Goal: Use online tool/utility: Utilize a website feature to perform a specific function

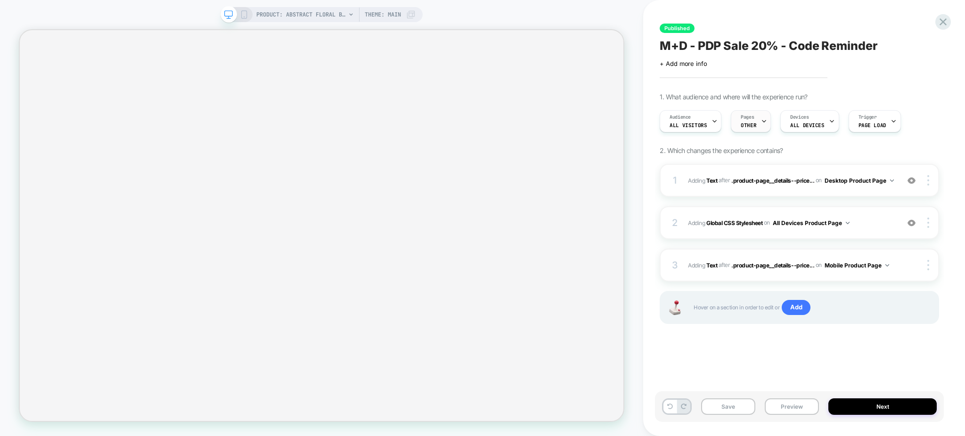
click at [746, 127] on span "OTHER" at bounding box center [749, 125] width 16 height 7
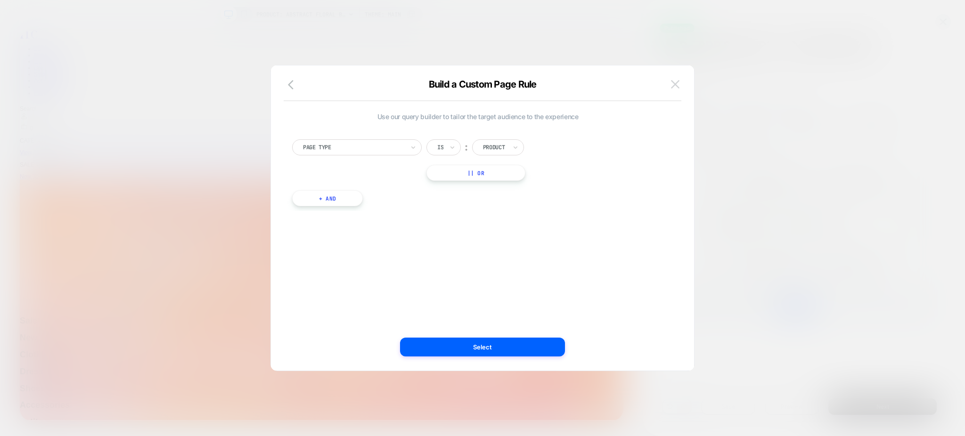
click at [677, 84] on img at bounding box center [675, 84] width 8 height 8
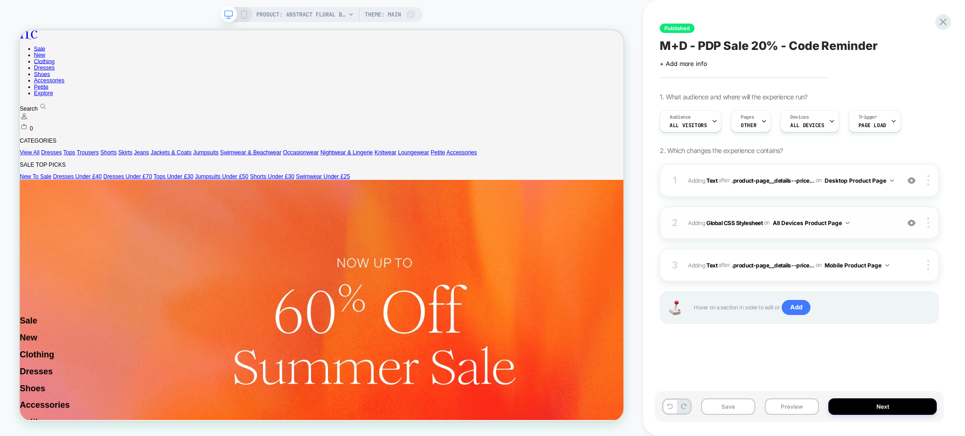
click at [910, 227] on div at bounding box center [912, 223] width 18 height 10
click at [909, 184] on img at bounding box center [912, 181] width 8 height 8
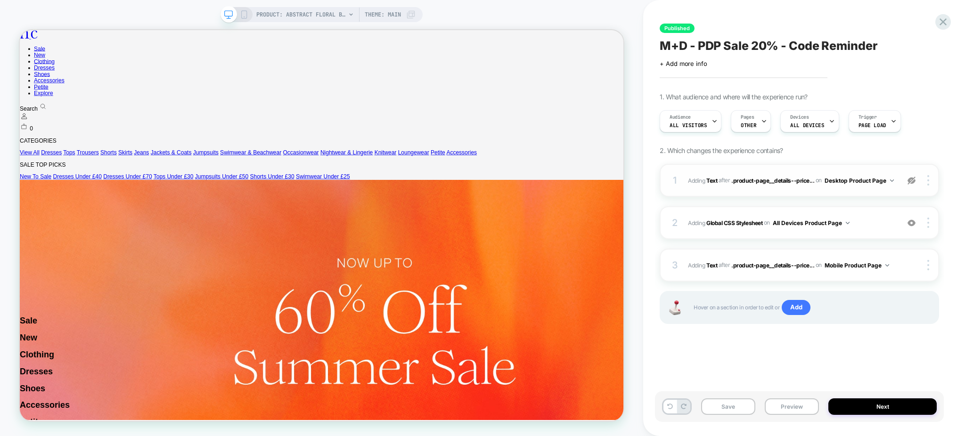
click at [914, 183] on img at bounding box center [912, 181] width 8 height 8
click at [914, 184] on img at bounding box center [912, 181] width 8 height 8
click at [914, 187] on div "1 #_loomi_addon_1753111143963_dup1755081309 Adding Text AFTER .product-page__de…" at bounding box center [799, 180] width 279 height 33
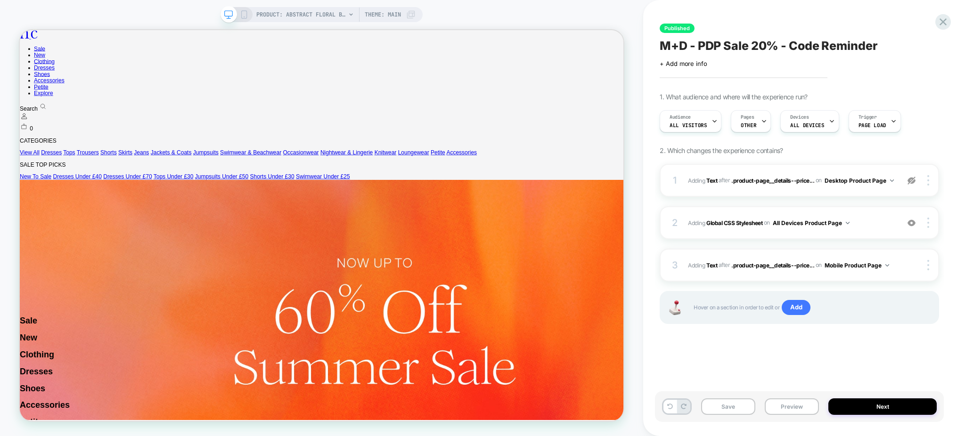
click at [911, 184] on img at bounding box center [912, 181] width 8 height 8
click at [853, 190] on div "1 #_loomi_addon_1753111143963_dup1755081309 Adding Text AFTER .product-page__de…" at bounding box center [799, 180] width 279 height 33
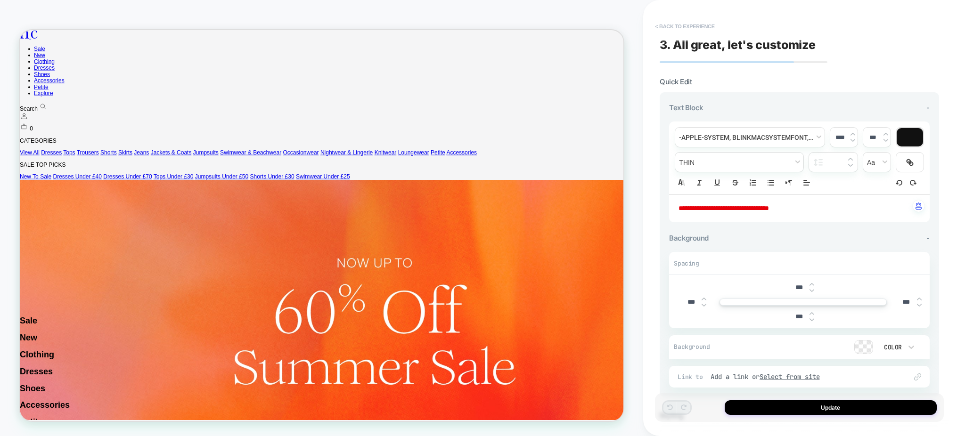
click at [665, 25] on button "< Back to experience" at bounding box center [684, 26] width 69 height 15
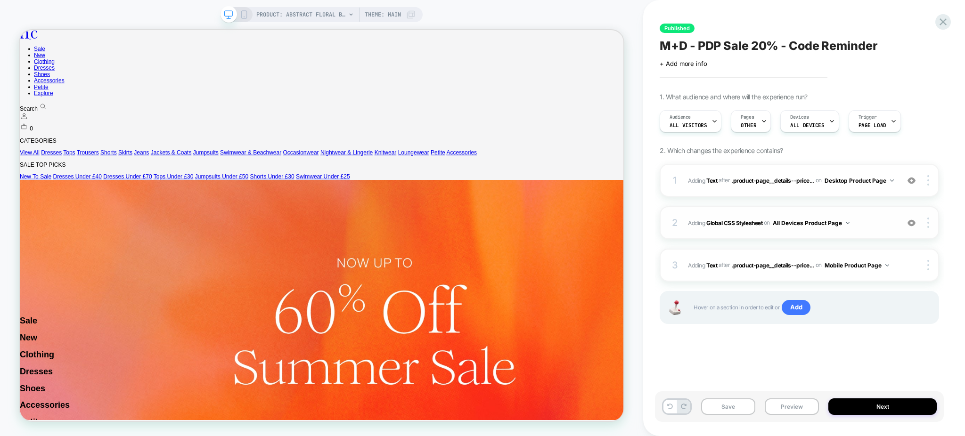
click at [750, 237] on div "2 Adding Global CSS Stylesheet on All Devices Product Page Add Before Add After…" at bounding box center [799, 222] width 279 height 33
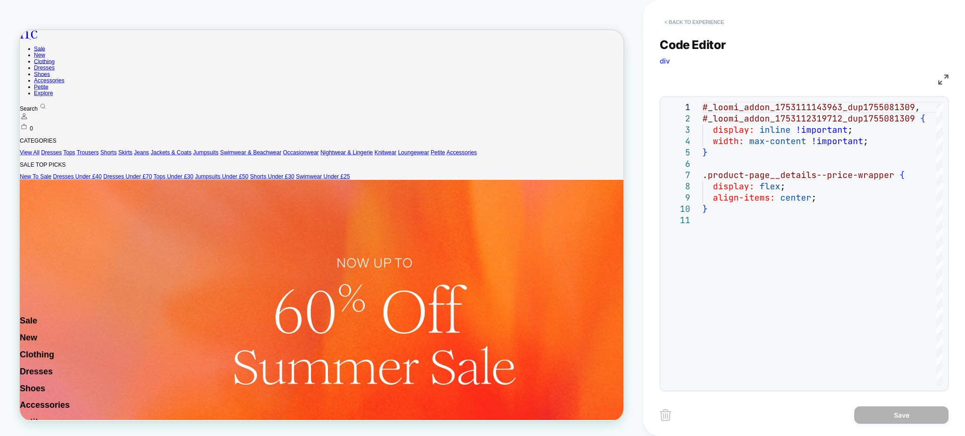
click at [695, 24] on button "< Back to experience" at bounding box center [694, 22] width 69 height 15
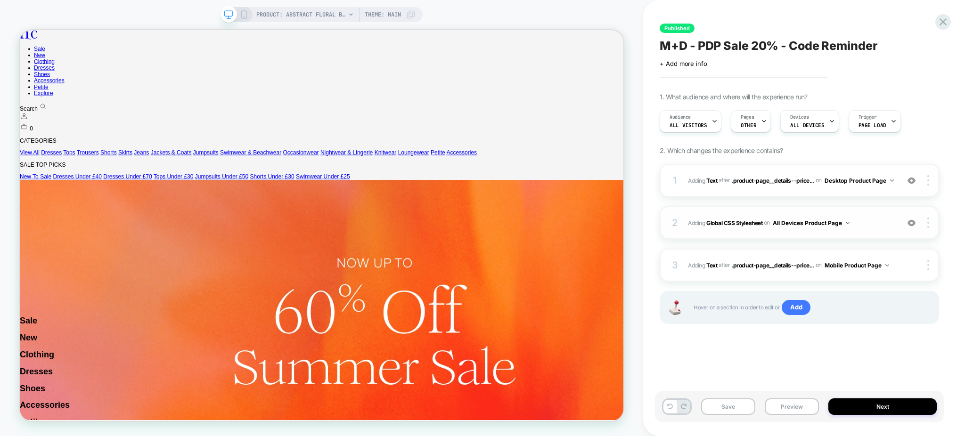
click at [907, 223] on div at bounding box center [912, 223] width 18 height 10
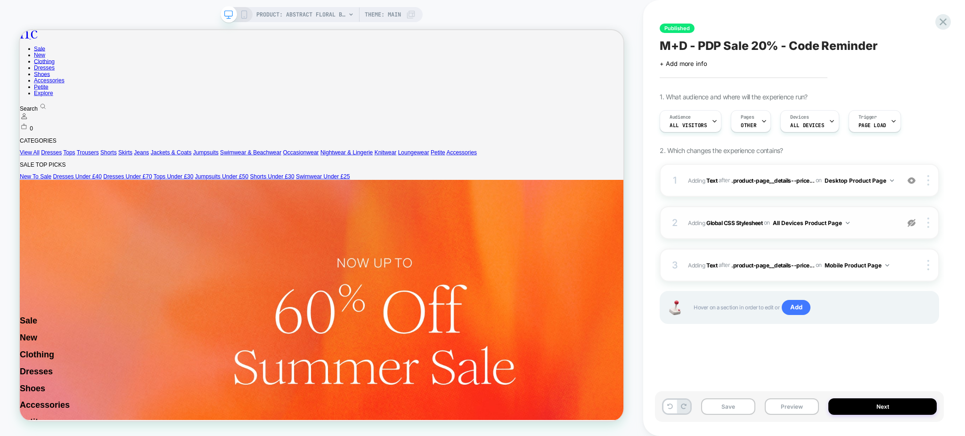
click at [907, 223] on div at bounding box center [912, 223] width 18 height 10
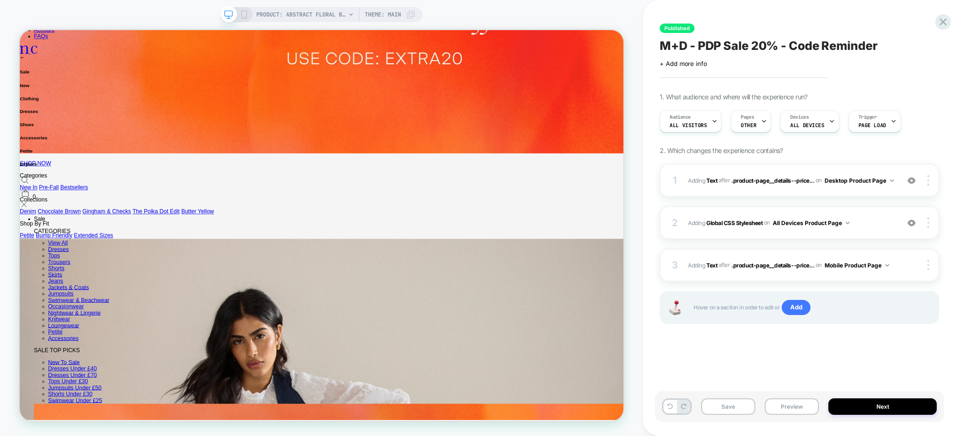
scroll to position [1005, 0]
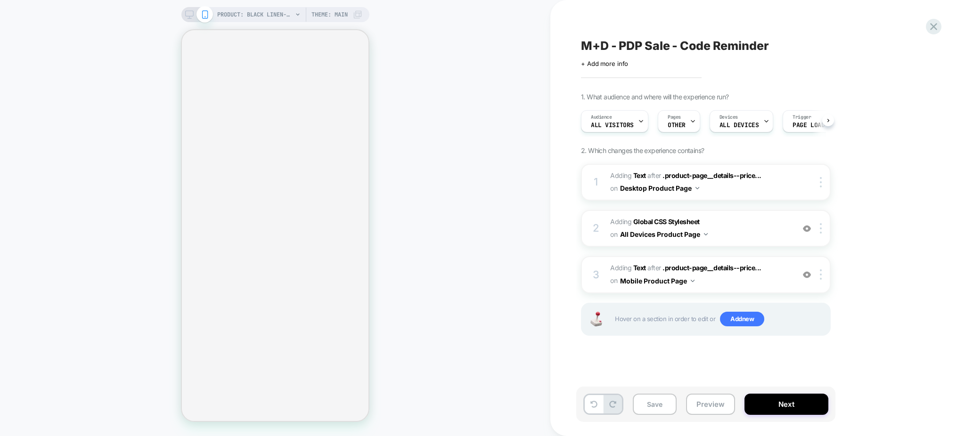
scroll to position [0, 0]
click at [758, 226] on span "Adding Global CSS Stylesheet on All Devices Product Page" at bounding box center [700, 228] width 180 height 25
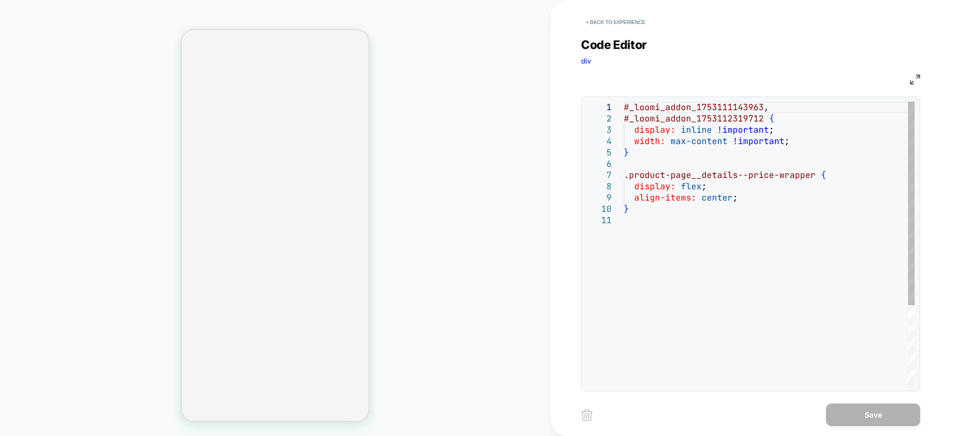
select select "**"
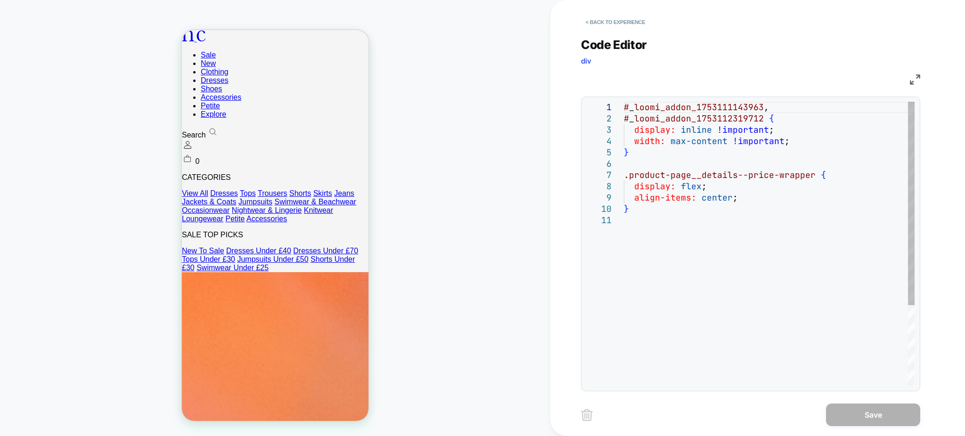
scroll to position [0, 0]
